Goal: Check status: Check status

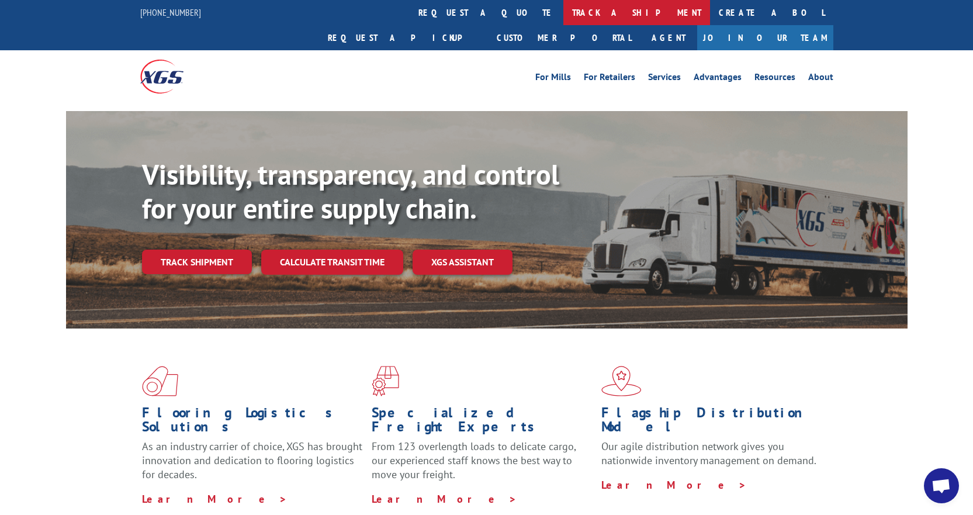
click at [563, 15] on link "track a shipment" at bounding box center [636, 12] width 147 height 25
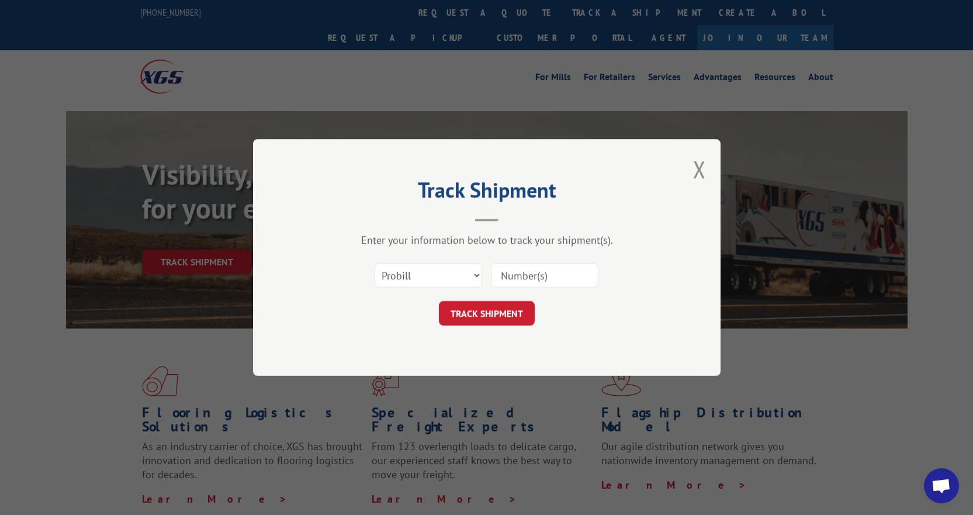
click at [554, 276] on input at bounding box center [544, 275] width 107 height 25
click at [477, 277] on select "Select category... Probill BOL PO" at bounding box center [427, 275] width 107 height 25
select select "bol"
click at [374, 263] on select "Select category... Probill BOL PO" at bounding box center [427, 275] width 107 height 25
click at [555, 270] on input at bounding box center [544, 275] width 107 height 25
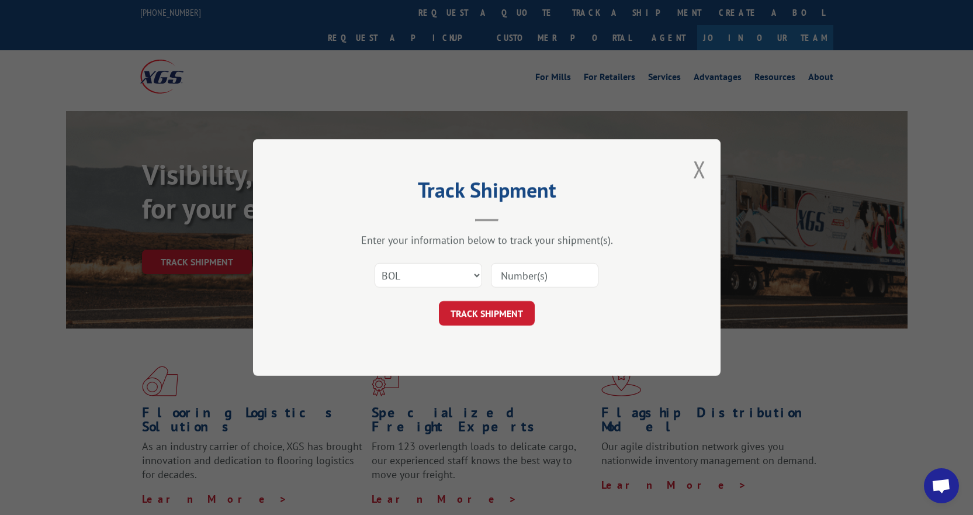
paste input "6100047884"
type input "6100047884"
click at [500, 310] on button "TRACK SHIPMENT" at bounding box center [487, 313] width 96 height 25
